Goal: Information Seeking & Learning: Learn about a topic

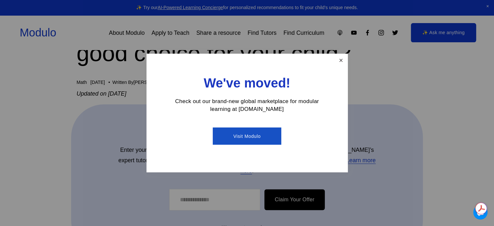
click at [341, 64] on link "Close" at bounding box center [340, 60] width 11 height 11
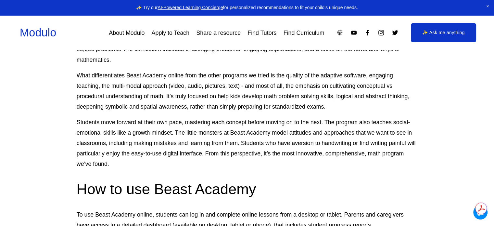
scroll to position [943, 0]
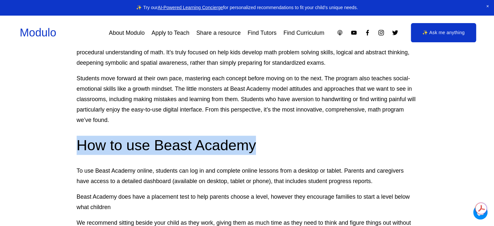
drag, startPoint x: 80, startPoint y: 126, endPoint x: 259, endPoint y: 134, distance: 179.3
click at [259, 136] on h2 "How to use Beast Academy" at bounding box center [247, 145] width 341 height 19
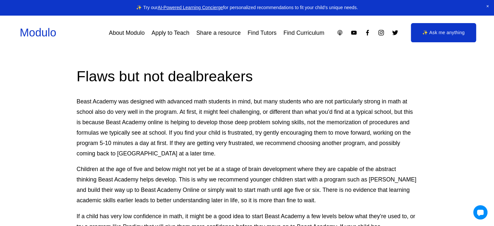
scroll to position [1395, 0]
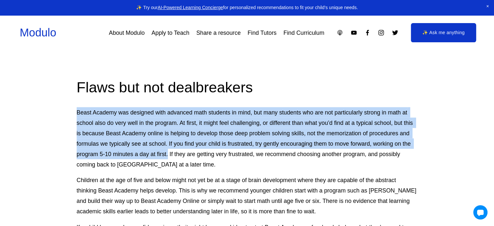
drag, startPoint x: 77, startPoint y: 92, endPoint x: 168, endPoint y: 136, distance: 101.8
click at [168, 136] on p "Beast Academy was designed with advanced math students in mind, but many studen…" at bounding box center [247, 138] width 341 height 62
click at [246, 115] on p "Beast Academy was designed with advanced math students in mind, but many studen…" at bounding box center [247, 138] width 341 height 62
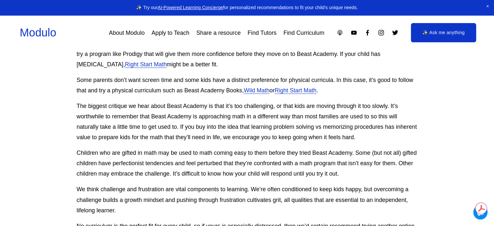
scroll to position [1590, 0]
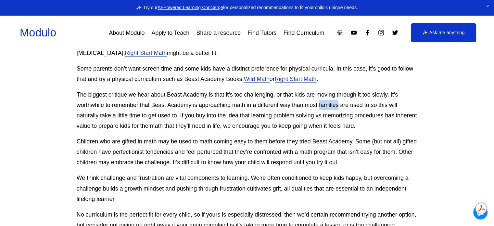
drag, startPoint x: 320, startPoint y: 87, endPoint x: 339, endPoint y: 87, distance: 19.5
click at [339, 89] on p "The biggest critique we hear about Beast Academy is that it’s too challenging, …" at bounding box center [247, 110] width 341 height 42
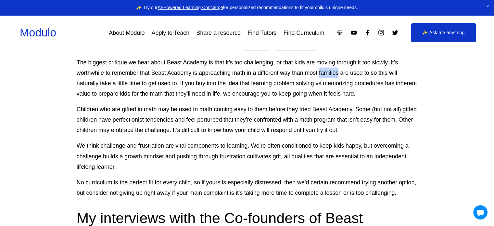
scroll to position [1622, 0]
drag, startPoint x: 255, startPoint y: 89, endPoint x: 275, endPoint y: 91, distance: 19.6
click at [275, 104] on p "Children who are gifted in math may be used to math coming easy to them before …" at bounding box center [247, 119] width 341 height 31
drag, startPoint x: 194, startPoint y: 91, endPoint x: 235, endPoint y: 93, distance: 41.0
click at [235, 104] on p "Children who are gifted in math may be used to math coming easy to them before …" at bounding box center [247, 119] width 341 height 31
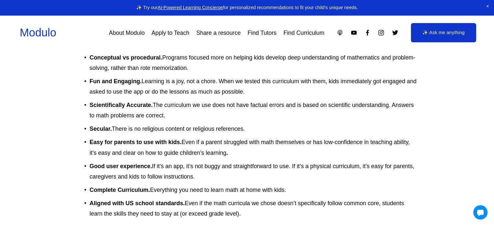
scroll to position [2532, 0]
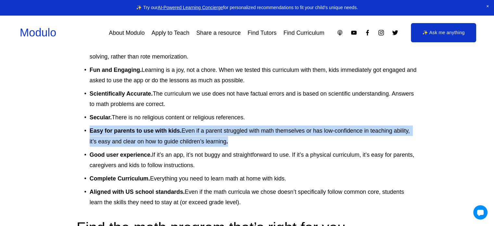
drag, startPoint x: 91, startPoint y: 112, endPoint x: 233, endPoint y: 124, distance: 142.9
click at [233, 125] on p "Easy for parents to use with kids. Even if a parent struggled with math themsel…" at bounding box center [254, 135] width 328 height 21
click at [195, 125] on p "Easy for parents to use with kids. Even if a parent struggled with math themsel…" at bounding box center [254, 135] width 328 height 21
drag, startPoint x: 183, startPoint y: 113, endPoint x: 229, endPoint y: 123, distance: 47.2
click at [229, 125] on p "Easy for parents to use with kids. Even if a parent struggled with math themsel…" at bounding box center [254, 135] width 328 height 21
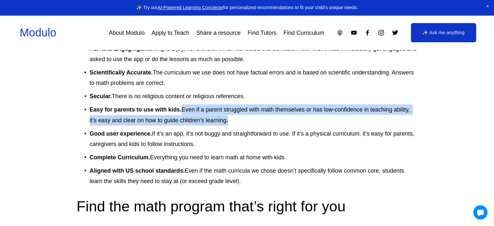
scroll to position [2565, 0]
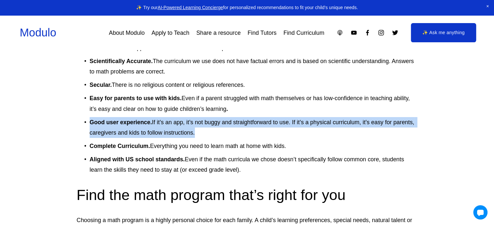
drag, startPoint x: 91, startPoint y: 104, endPoint x: 198, endPoint y: 115, distance: 107.3
click at [198, 117] on p "Good user experience. If it’s an app, it’s not buggy and straightforward to use…" at bounding box center [254, 127] width 328 height 21
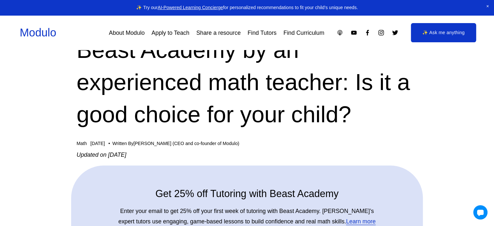
scroll to position [81, 0]
